Goal: Information Seeking & Learning: Learn about a topic

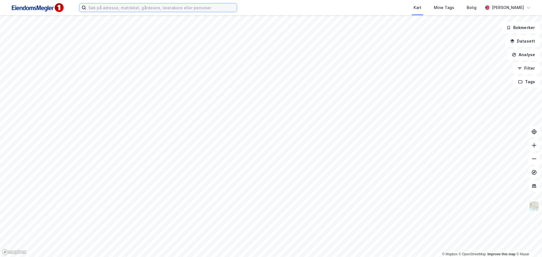
click at [148, 9] on input at bounding box center [161, 7] width 151 height 8
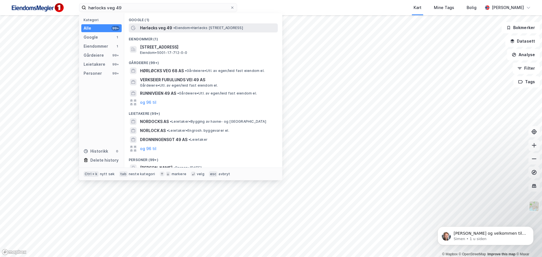
click at [171, 30] on span "Hørløcks veg 49" at bounding box center [156, 28] width 32 height 7
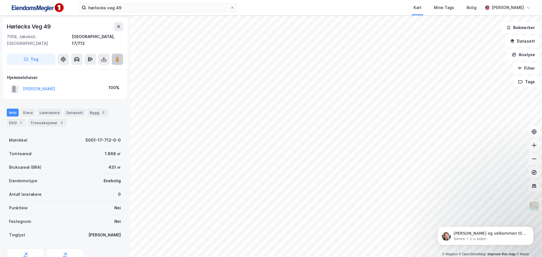
click at [115, 56] on icon at bounding box center [118, 59] width 6 height 6
click at [145, 66] on div "© Mapbox © OpenStreetMap Improve this map © Maxar [STREET_ADDRESS], 17/712 Tag …" at bounding box center [271, 136] width 542 height 242
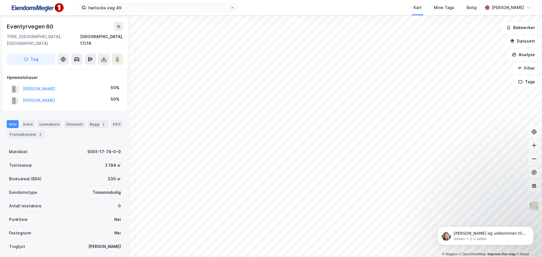
click at [132, 58] on div "© Mapbox © OpenStreetMap Improve this map © Maxar [STREET_ADDRESS], 17/74 Tag H…" at bounding box center [271, 136] width 542 height 242
click at [117, 56] on button at bounding box center [117, 59] width 11 height 11
click at [150, 11] on input "hørlocks veg 49" at bounding box center [158, 7] width 144 height 8
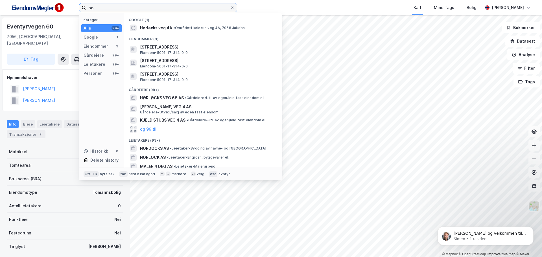
type input "h"
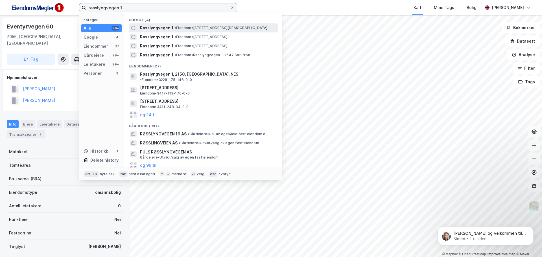
type input "røsslyngvegen 1"
click at [163, 29] on span "Røsslyngvegen 1" at bounding box center [156, 28] width 33 height 7
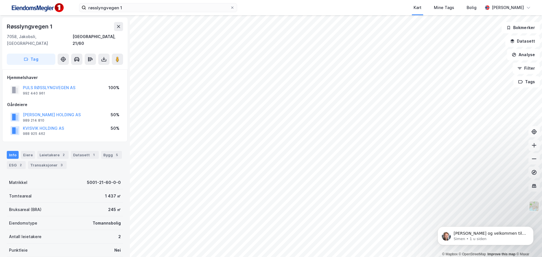
click at [145, 62] on div "© Mapbox © OpenStreetMap Improve this map © Maxar [STREET_ADDRESS], 21/60 Tag H…" at bounding box center [271, 136] width 542 height 242
click at [116, 56] on image at bounding box center [117, 59] width 3 height 6
